Goal: Check status: Check status

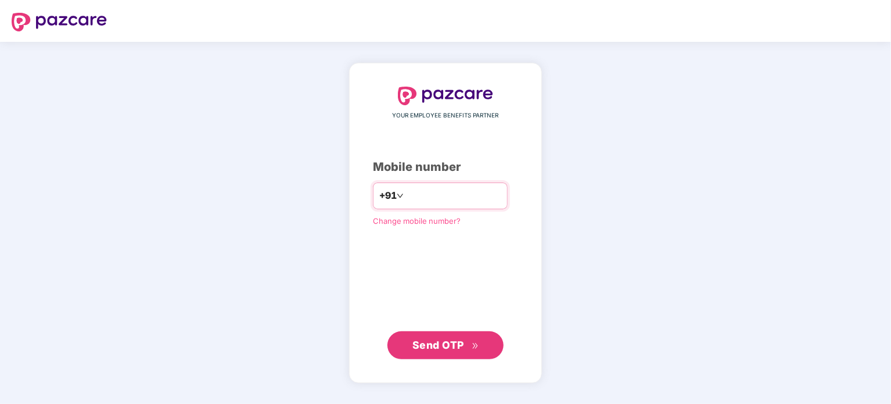
click at [433, 199] on input "**********" at bounding box center [453, 195] width 95 height 19
type input "**********"
click at [435, 346] on span "Send OTP" at bounding box center [438, 344] width 52 height 12
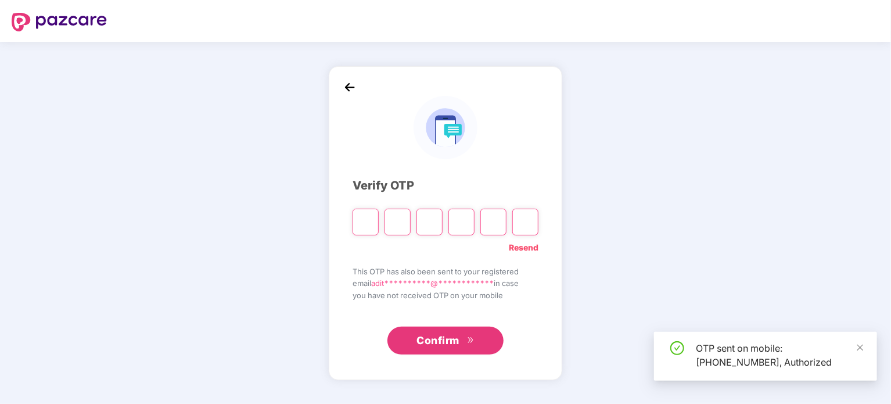
click at [365, 221] on input "Please enter verification code. Digit 1" at bounding box center [366, 222] width 26 height 27
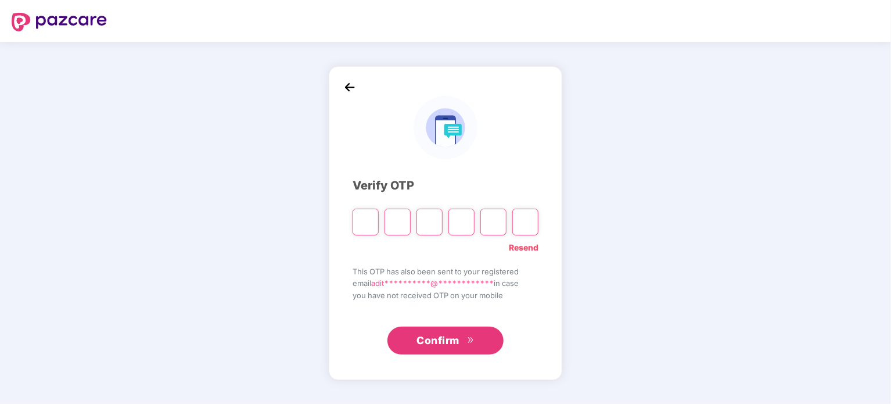
type input "*"
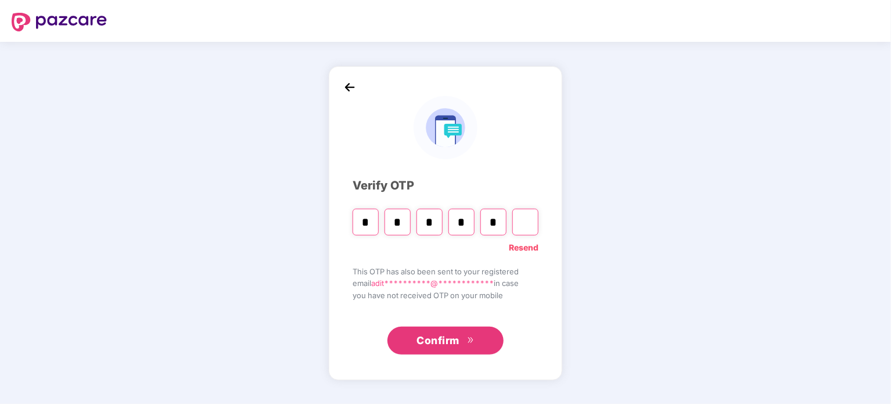
type input "*"
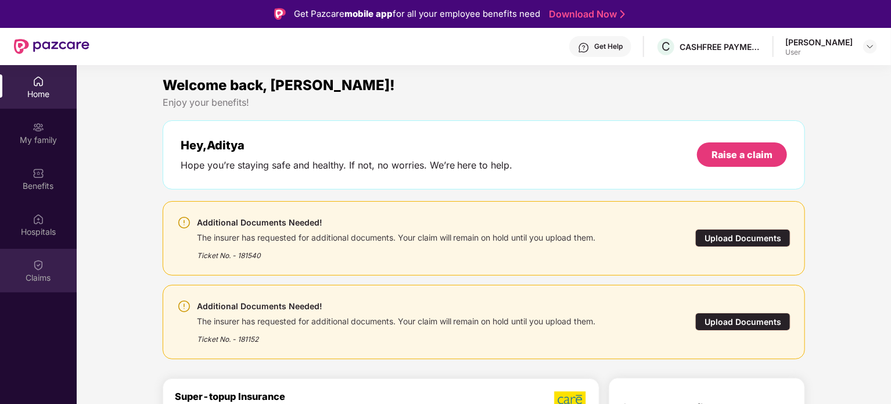
click at [33, 275] on div "Claims" at bounding box center [38, 278] width 77 height 12
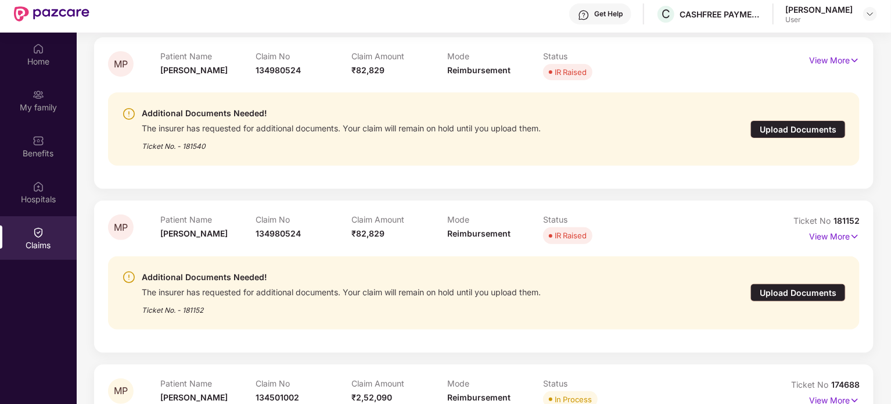
scroll to position [65, 0]
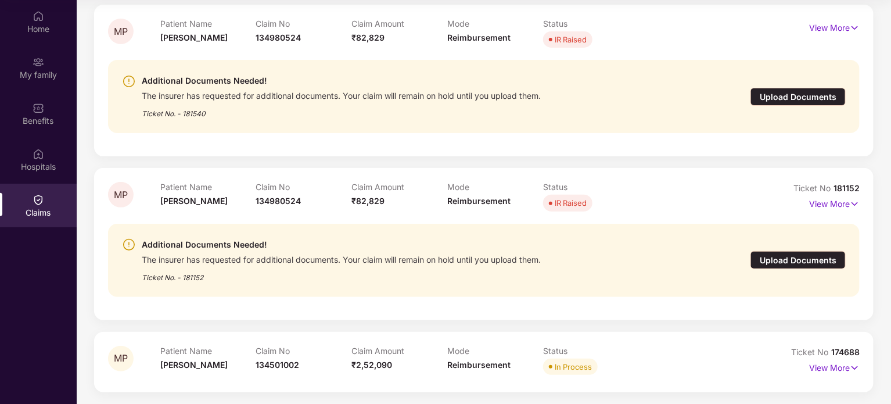
click at [801, 262] on div "Upload Documents" at bounding box center [797, 260] width 95 height 18
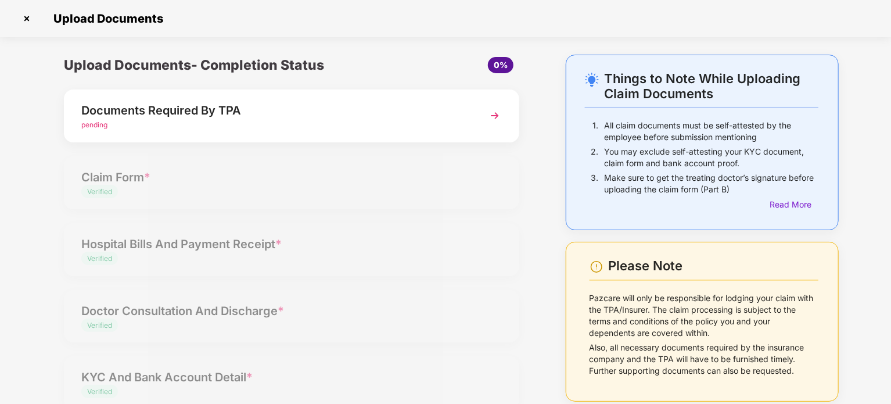
scroll to position [86, 0]
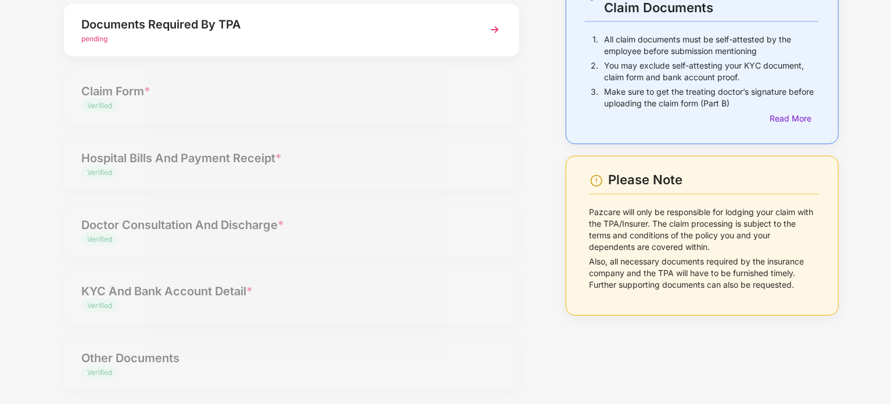
click at [428, 17] on div "Documents Required By TPA" at bounding box center [273, 24] width 385 height 19
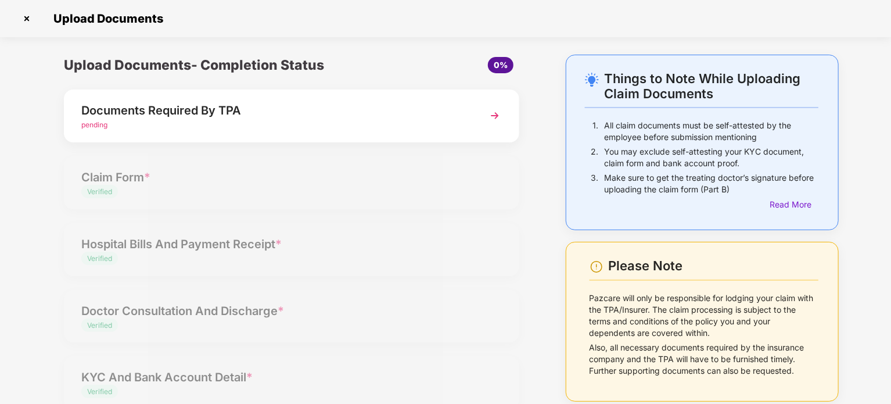
click at [26, 19] on img at bounding box center [26, 18] width 19 height 19
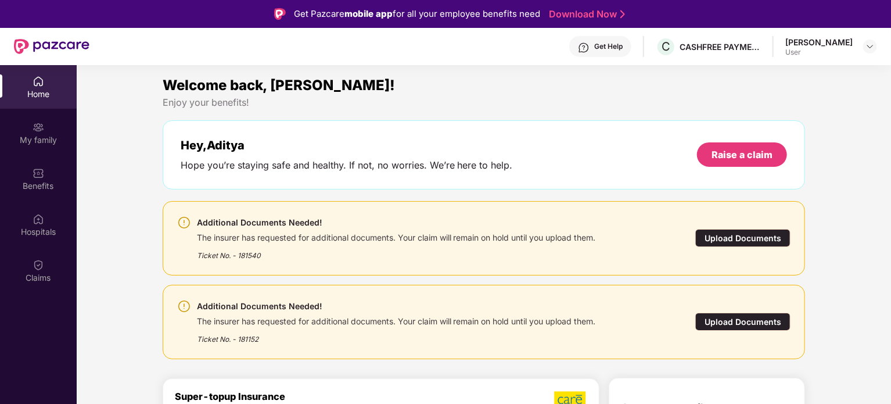
scroll to position [8, 0]
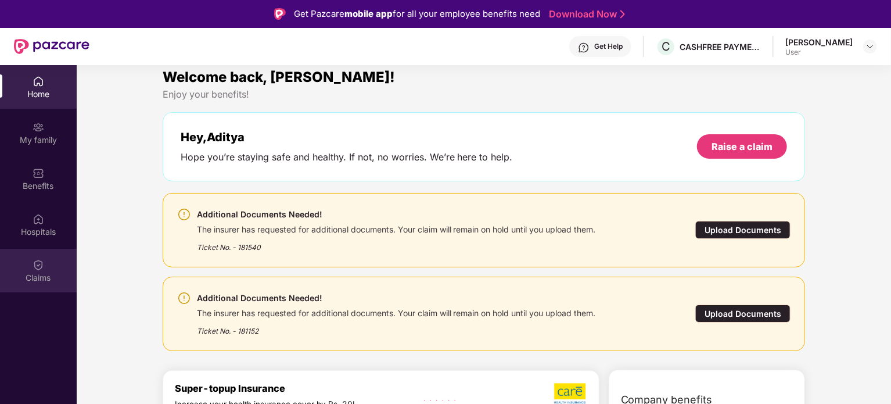
click at [33, 278] on div "Claims" at bounding box center [38, 278] width 77 height 12
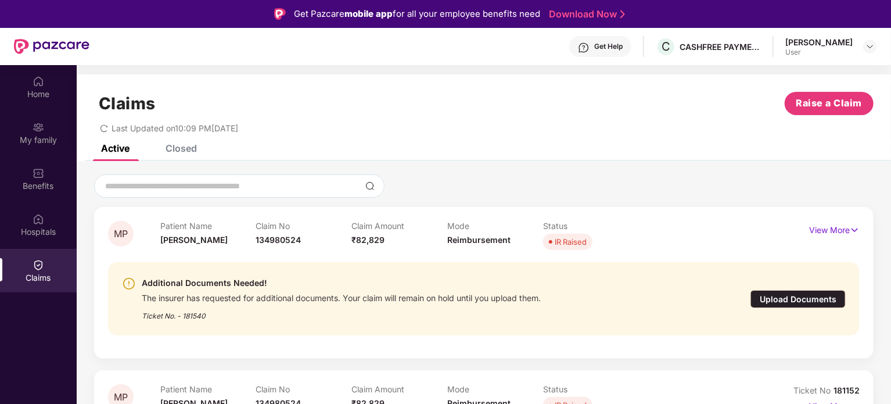
click at [795, 296] on div "Upload Documents" at bounding box center [797, 299] width 95 height 18
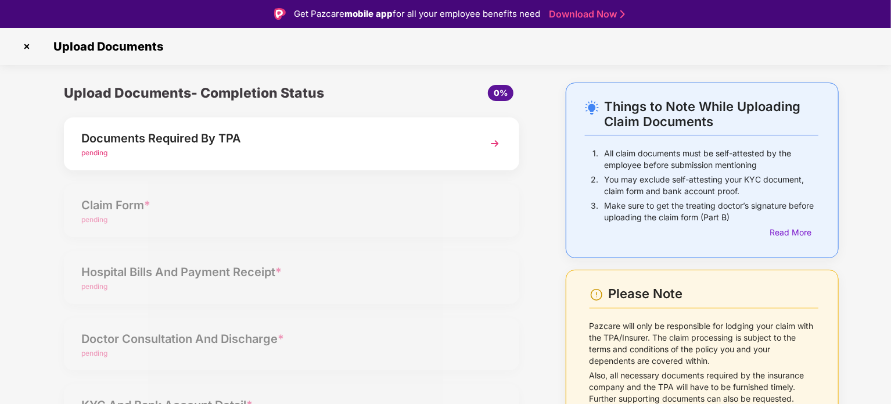
click at [485, 156] on div "Documents Required By TPA pending" at bounding box center [291, 143] width 455 height 53
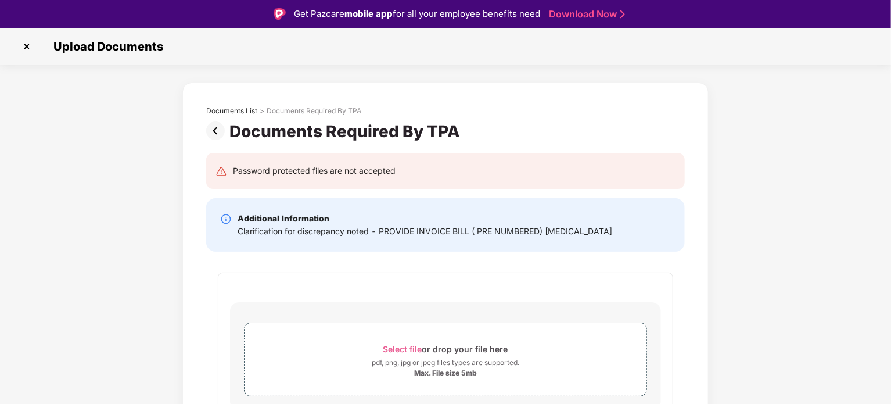
click at [26, 46] on img at bounding box center [26, 46] width 19 height 19
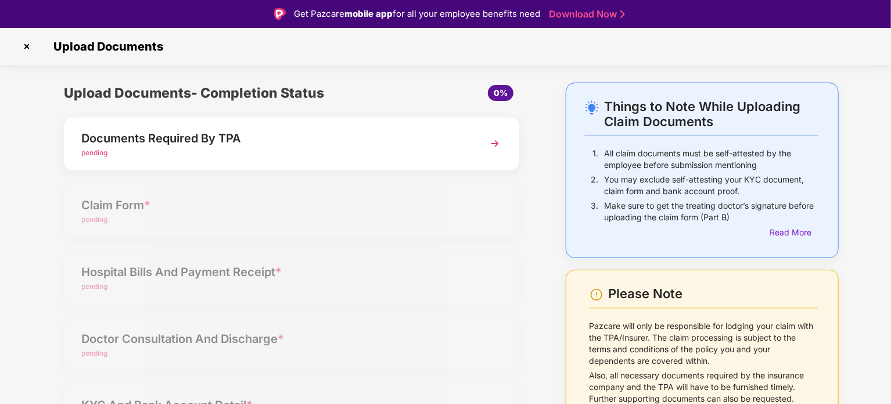
click at [441, 220] on div "Upload Documents- Completion Status 0% Documents Required By TPA pending Claim …" at bounding box center [291, 302] width 479 height 440
